Goal: Navigation & Orientation: Find specific page/section

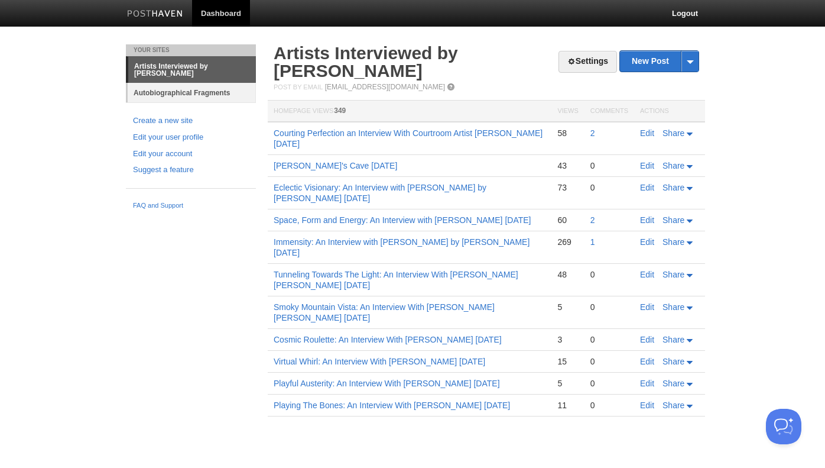
click at [219, 93] on link "Autobiographical Fragments" at bounding box center [192, 93] width 128 height 20
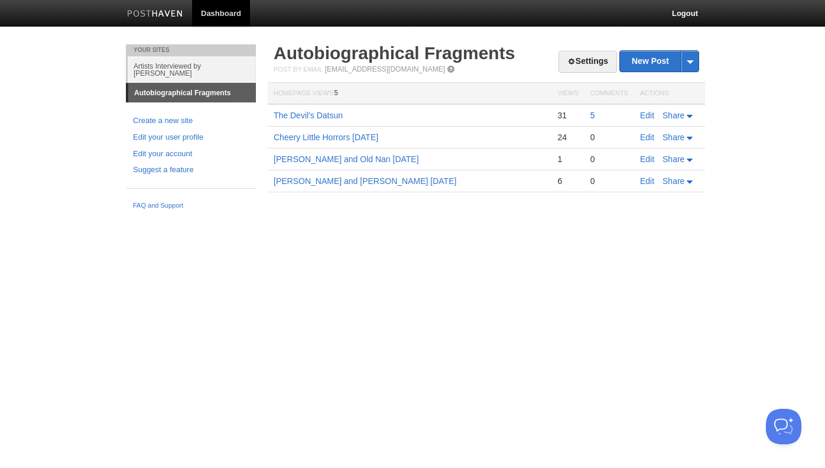
click at [592, 114] on link "5" at bounding box center [592, 115] width 5 height 9
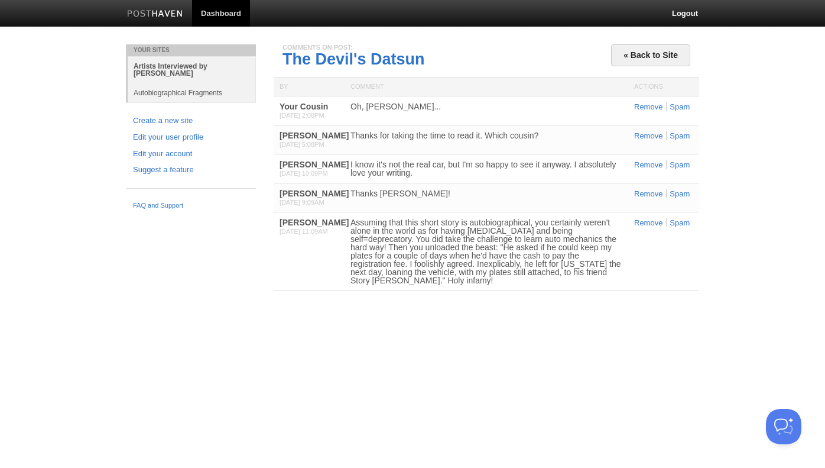
click at [169, 66] on link "Artists Interviewed by [PERSON_NAME]" at bounding box center [192, 69] width 128 height 27
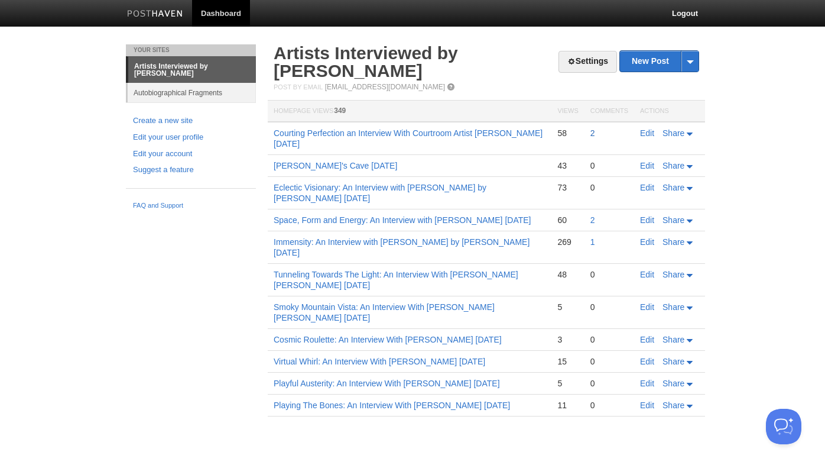
click at [592, 134] on link "2" at bounding box center [592, 132] width 5 height 9
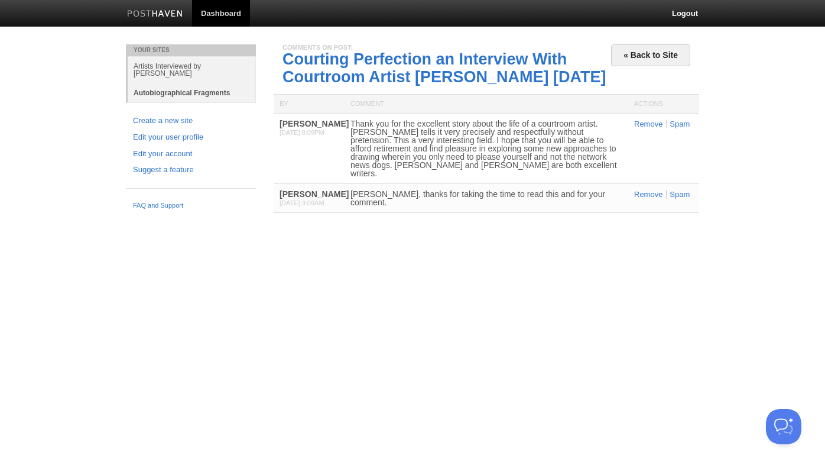
click at [223, 95] on link "Autobiographical Fragments" at bounding box center [192, 93] width 128 height 20
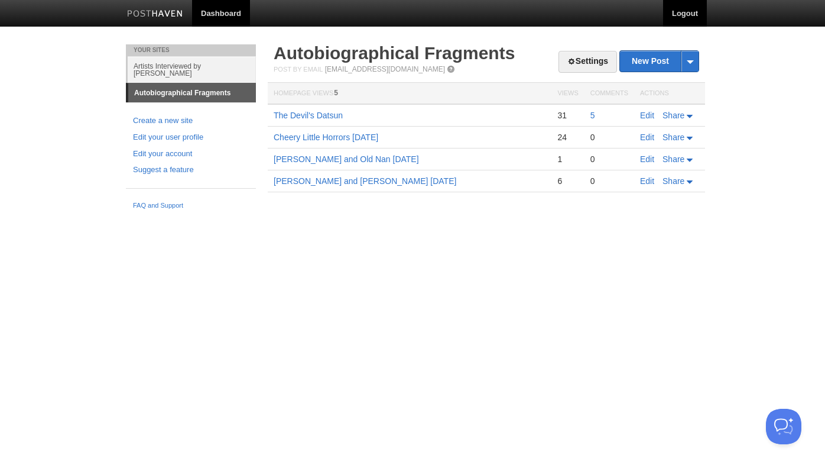
click at [674, 16] on link "Logout" at bounding box center [685, 13] width 44 height 27
